Goal: Task Accomplishment & Management: Use online tool/utility

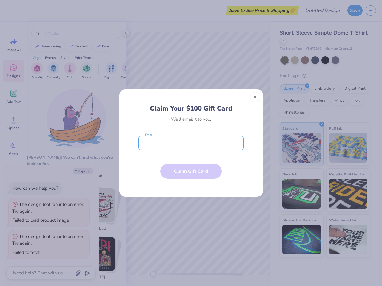
type textarea "x"
click at [191, 143] on input "email" at bounding box center [190, 143] width 105 height 15
click at [255, 97] on button "Close" at bounding box center [255, 97] width 10 height 10
